Goal: Communication & Community: Answer question/provide support

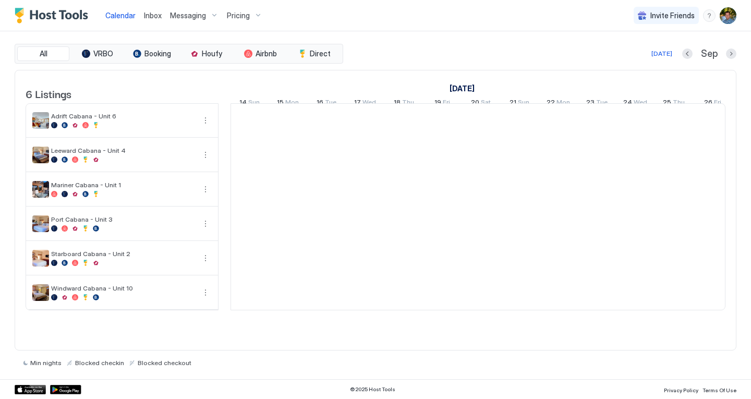
scroll to position [0, 580]
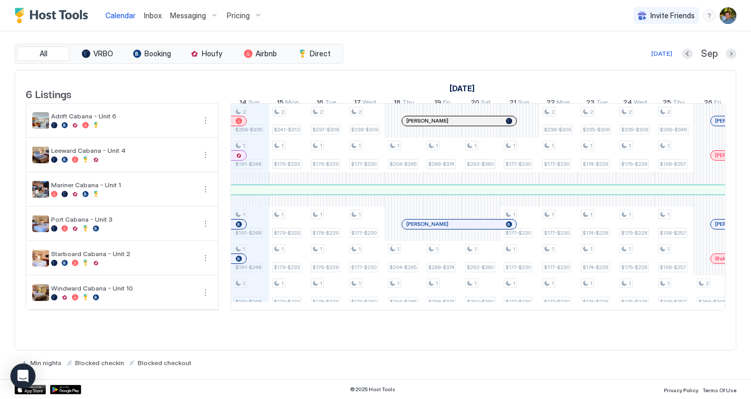
click at [154, 13] on span "Inbox" at bounding box center [153, 15] width 18 height 9
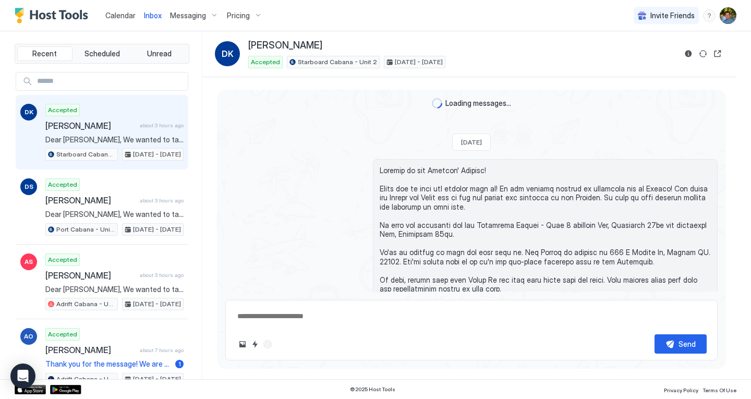
scroll to position [1416, 0]
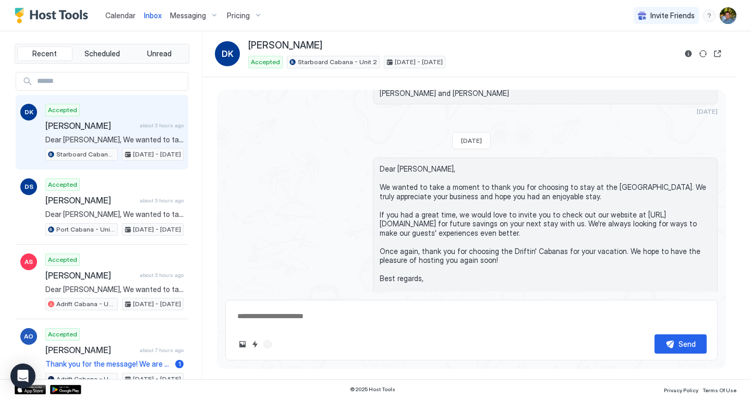
click at [115, 11] on span "Calendar" at bounding box center [120, 15] width 30 height 9
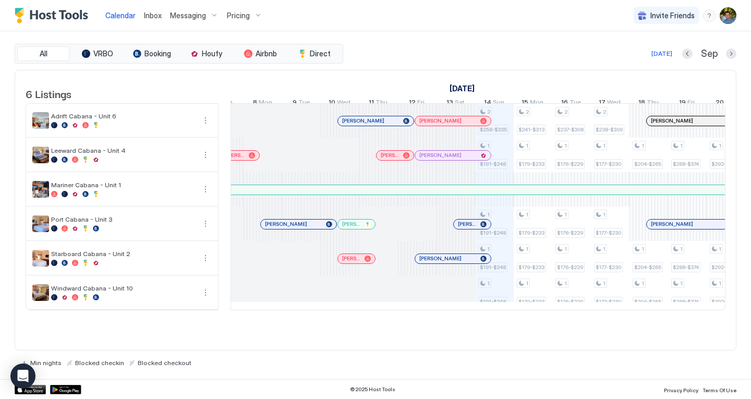
scroll to position [0, 318]
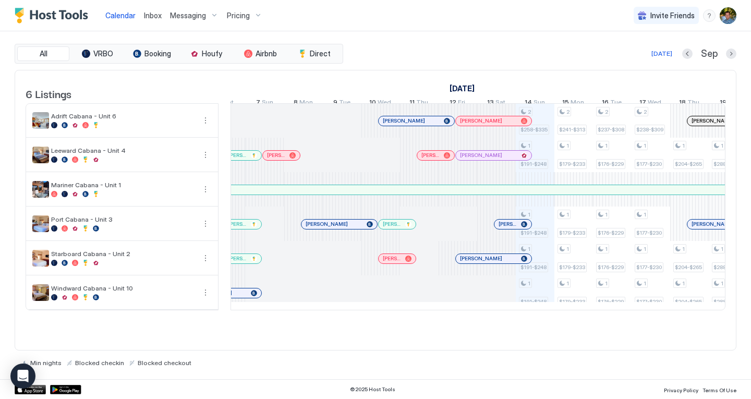
click at [182, 13] on span "Messaging" at bounding box center [188, 15] width 36 height 9
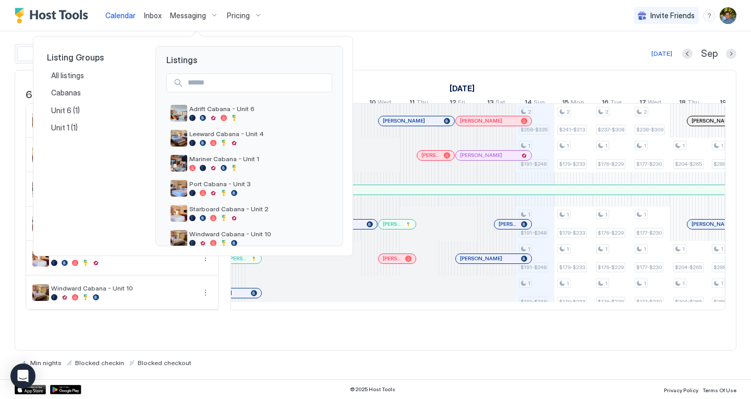
click at [149, 19] on div at bounding box center [375, 199] width 751 height 399
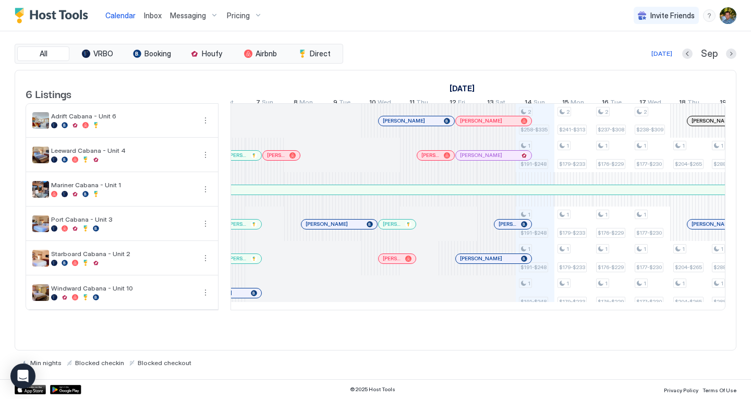
click at [149, 19] on span "Inbox" at bounding box center [153, 15] width 18 height 9
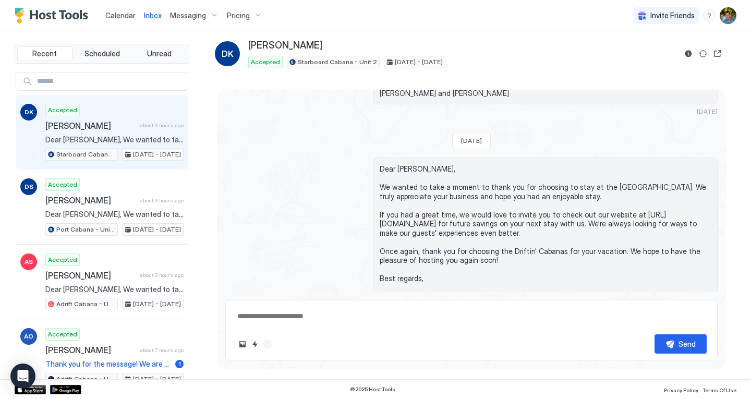
type textarea "*"
click at [77, 76] on input "Input Field" at bounding box center [110, 82] width 155 height 18
type input "***"
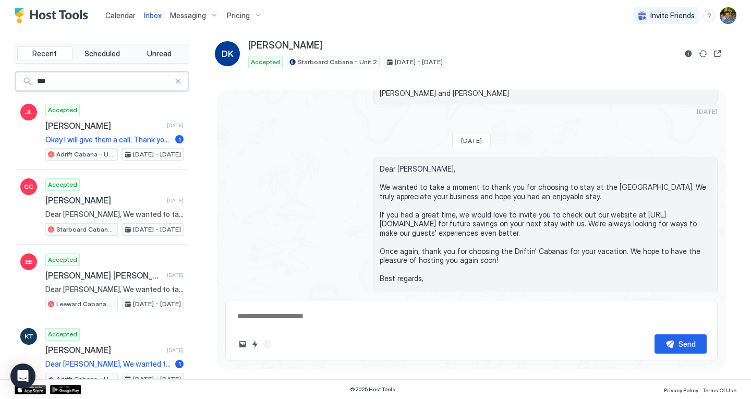
type textarea "*"
type input "***"
type textarea "*"
type input "***"
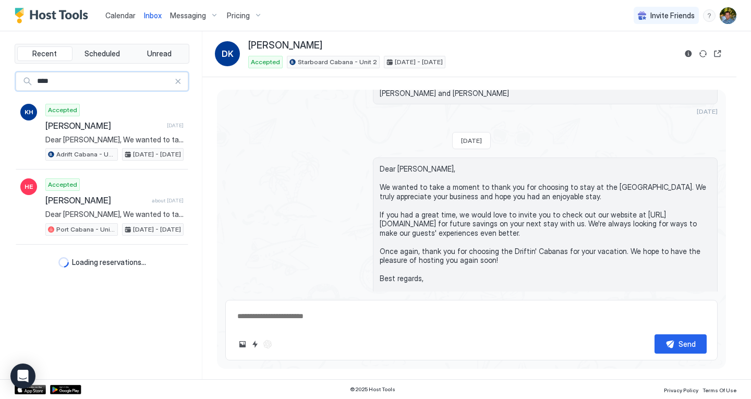
type textarea "*"
type input "*"
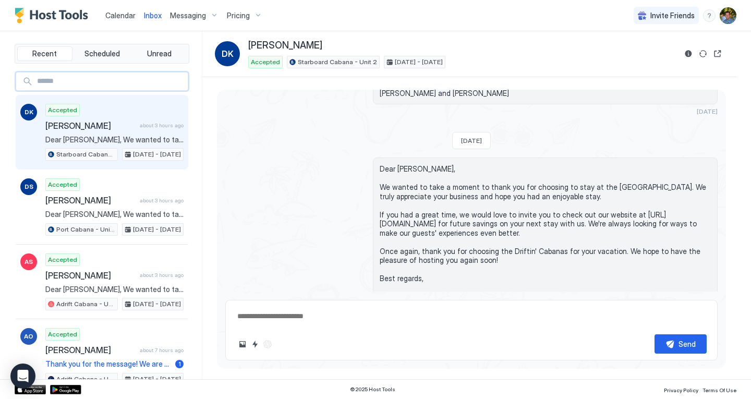
type textarea "*"
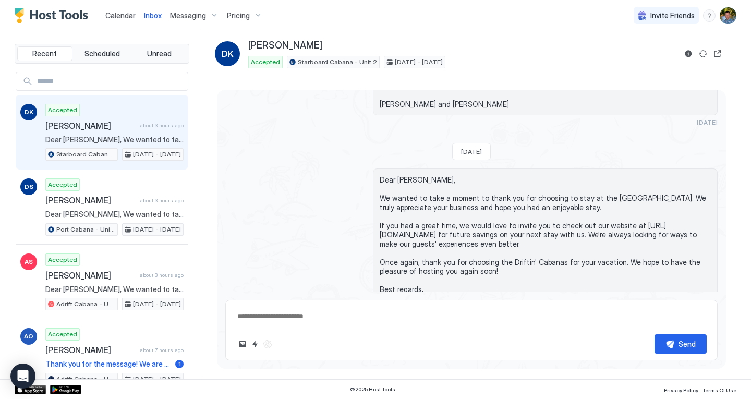
type textarea "*"
